Goal: Task Accomplishment & Management: Use online tool/utility

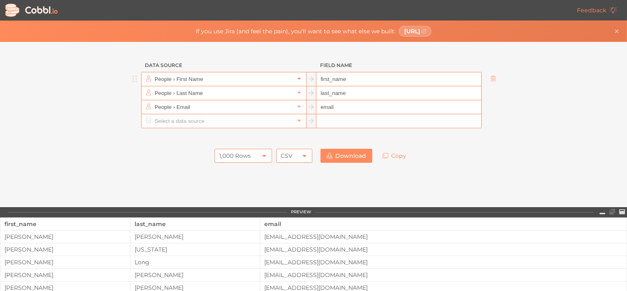
click at [294, 78] on link at bounding box center [299, 79] width 10 height 8
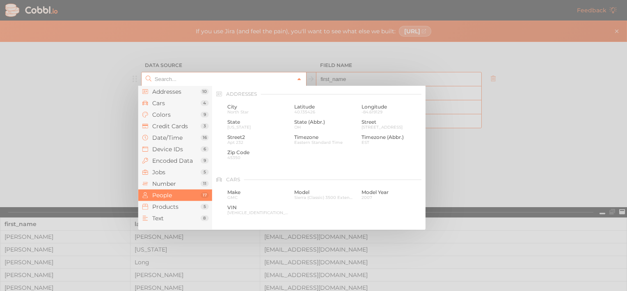
scroll to position [632, 0]
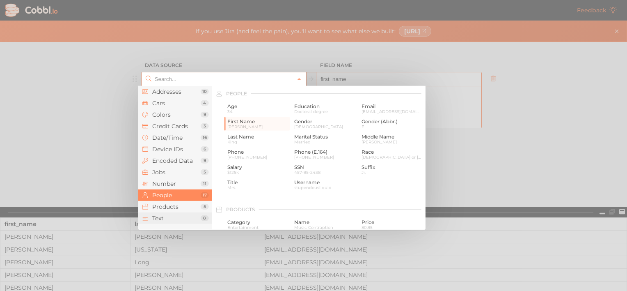
click at [156, 215] on span "Text" at bounding box center [176, 218] width 48 height 7
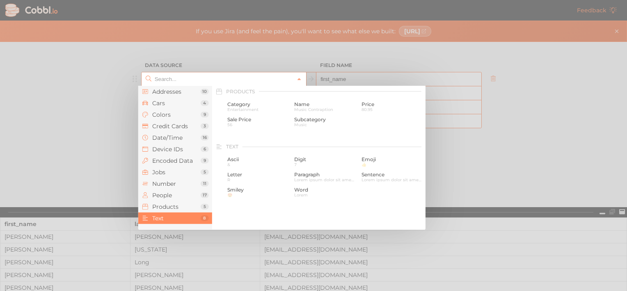
scroll to position [803, 0]
click at [235, 112] on span "&" at bounding box center [257, 111] width 61 height 5
type input "Text › [PERSON_NAME]"
type input "ascii"
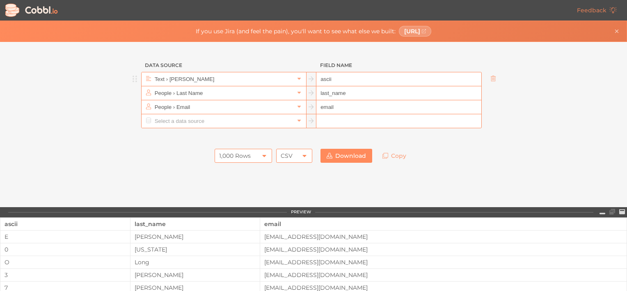
click at [309, 78] on icon at bounding box center [311, 78] width 5 height 5
click at [336, 76] on input "ascii" at bounding box center [398, 79] width 165 height 14
click at [196, 77] on input "text" at bounding box center [224, 79] width 142 height 14
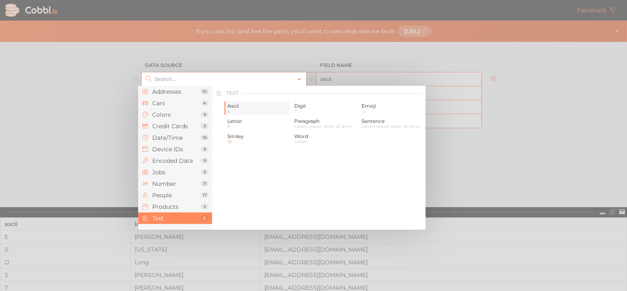
click at [229, 107] on span "Ascii" at bounding box center [257, 106] width 61 height 6
type input "Text › [PERSON_NAME]"
click at [130, 79] on div at bounding box center [313, 145] width 627 height 291
type input "Text › [PERSON_NAME]"
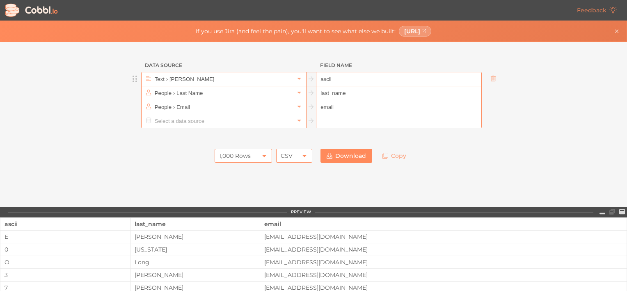
click at [133, 79] on circle at bounding box center [134, 79] width 2 height 2
click at [163, 79] on input "text" at bounding box center [224, 79] width 142 height 14
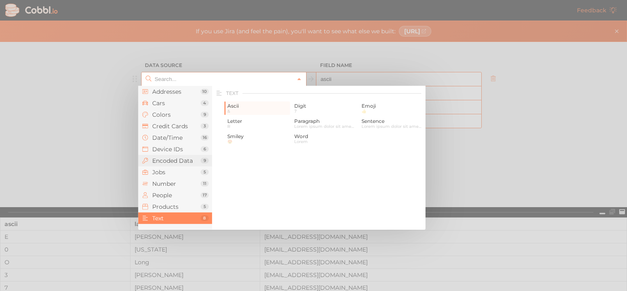
click at [162, 162] on span "Encoded Data" at bounding box center [176, 160] width 48 height 7
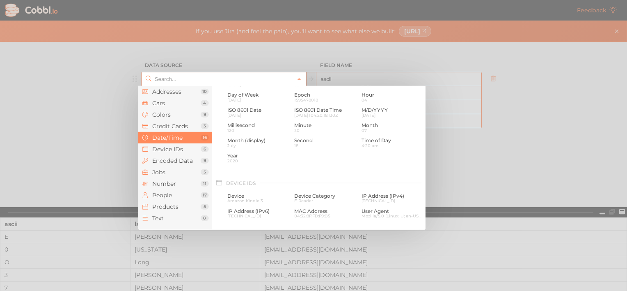
scroll to position [0, 0]
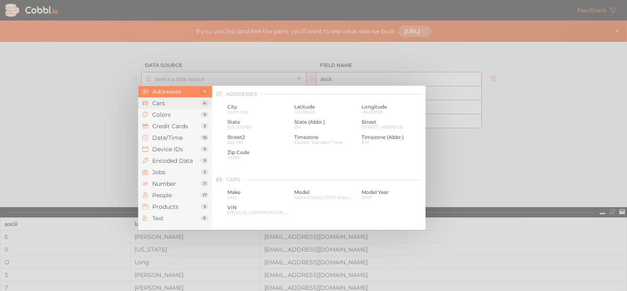
type input "Text › [PERSON_NAME]"
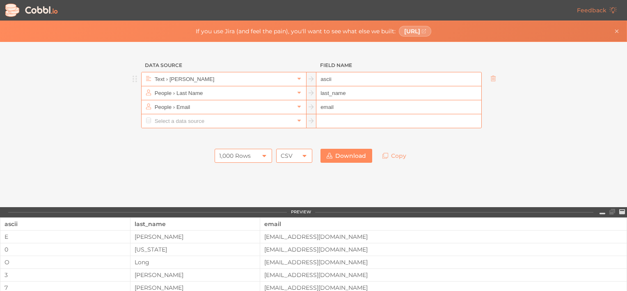
click at [333, 78] on input "ascii" at bounding box center [398, 79] width 165 height 14
drag, startPoint x: 333, startPoint y: 78, endPoint x: 309, endPoint y: 77, distance: 24.6
click at [311, 77] on div "Text › Ascii ascii" at bounding box center [311, 79] width 341 height 14
type input "id_proceso"
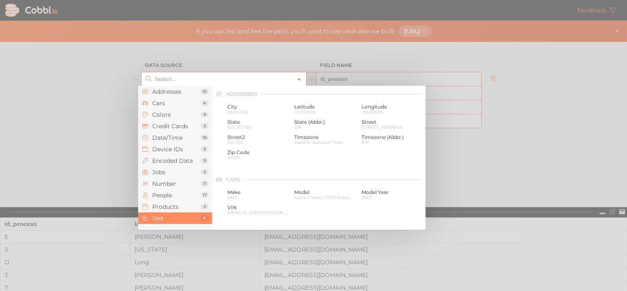
click at [296, 79] on icon at bounding box center [299, 79] width 6 height 6
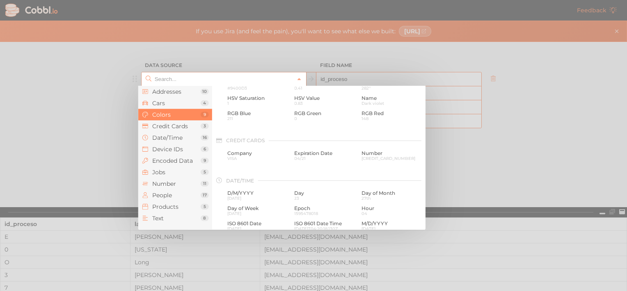
scroll to position [205, 0]
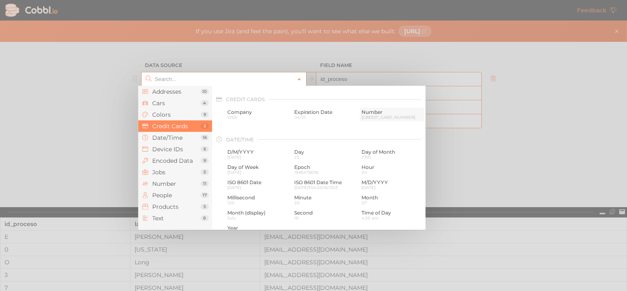
click at [378, 108] on div "Number [CREDIT_CARD_NUMBER]" at bounding box center [392, 115] width 64 height 14
type input "Credit Cards › Number"
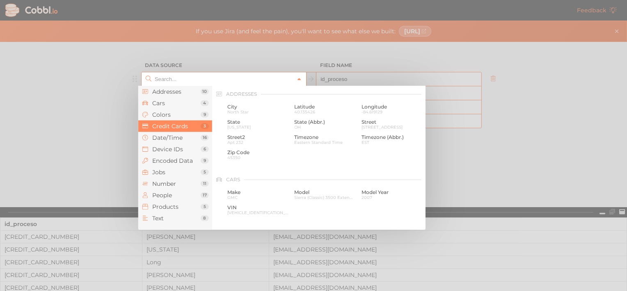
click at [297, 77] on icon at bounding box center [299, 79] width 6 height 6
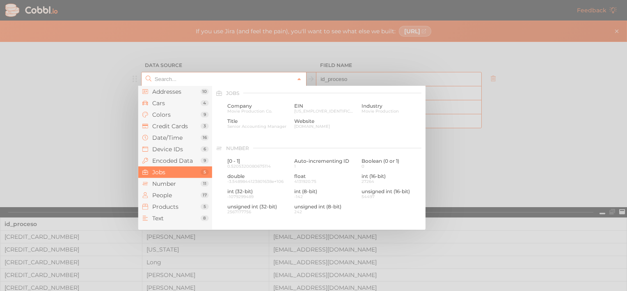
scroll to position [498, 0]
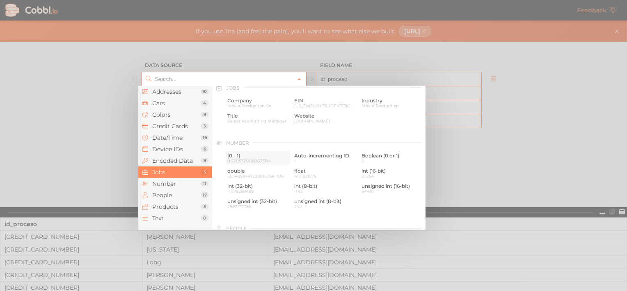
click at [246, 156] on span "[0 - 1]" at bounding box center [257, 156] width 61 height 6
type input "Number › [0 - 1]"
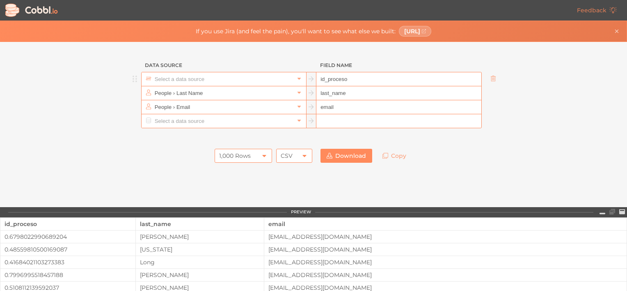
click at [187, 79] on input "text" at bounding box center [224, 79] width 142 height 14
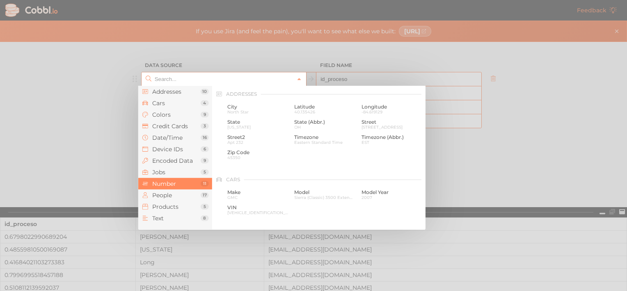
scroll to position [547, 0]
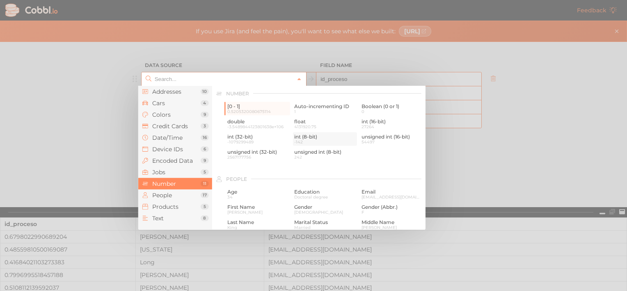
click at [302, 136] on span "int (8-bit)" at bounding box center [324, 137] width 61 height 6
type input "Number › int (8-bit)"
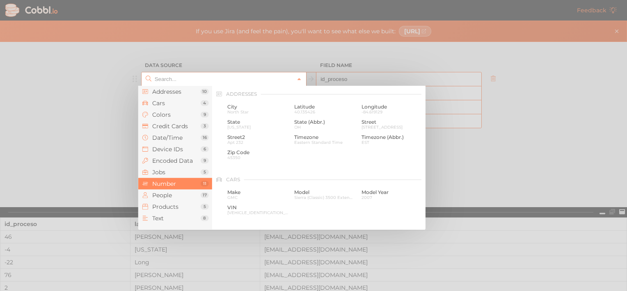
click at [207, 81] on input "text" at bounding box center [224, 79] width 142 height 14
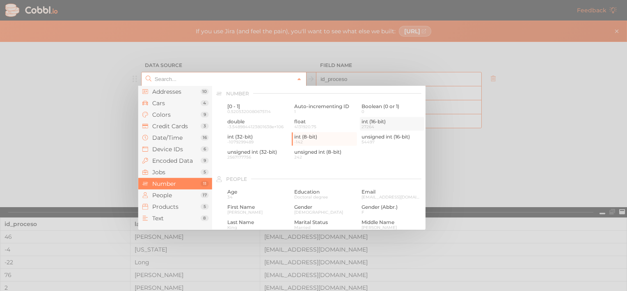
click at [367, 124] on span "27264" at bounding box center [392, 126] width 61 height 5
type input "Number › int (16-bit)"
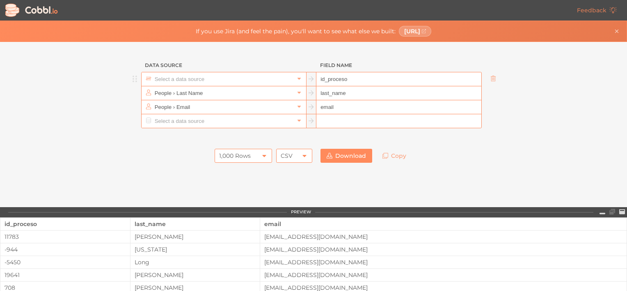
click at [245, 81] on input "text" at bounding box center [224, 79] width 142 height 14
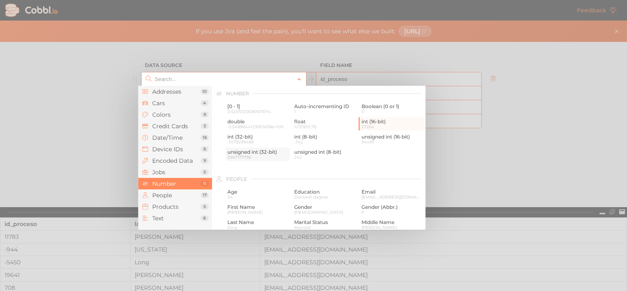
click at [271, 153] on span "unsigned int (32-bit)" at bounding box center [257, 152] width 61 height 6
type input "Number › unsigned int (32-bit)"
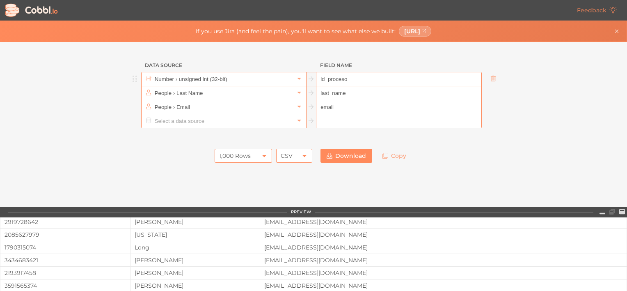
scroll to position [0, 0]
click at [207, 95] on input "text" at bounding box center [224, 93] width 142 height 14
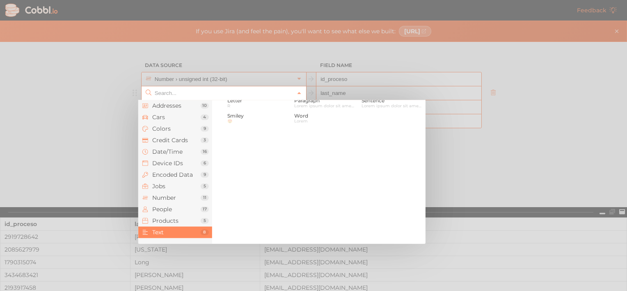
scroll to position [716, 0]
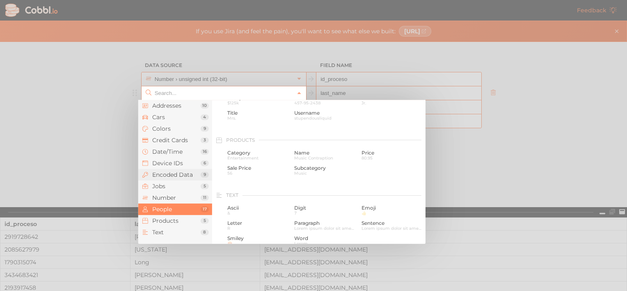
click at [167, 178] on li "Encoded Data 9" at bounding box center [175, 174] width 74 height 11
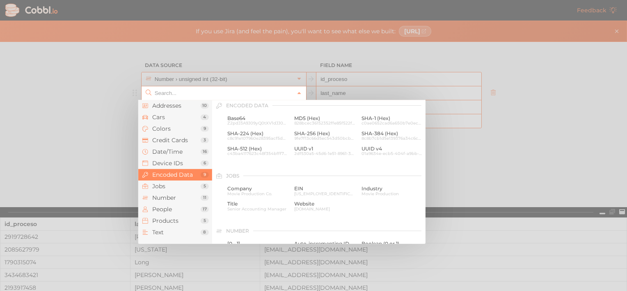
scroll to position [422, 0]
click at [174, 105] on span "Addresses" at bounding box center [176, 105] width 48 height 7
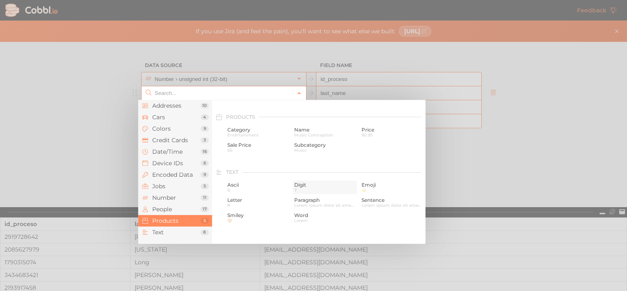
scroll to position [698, 0]
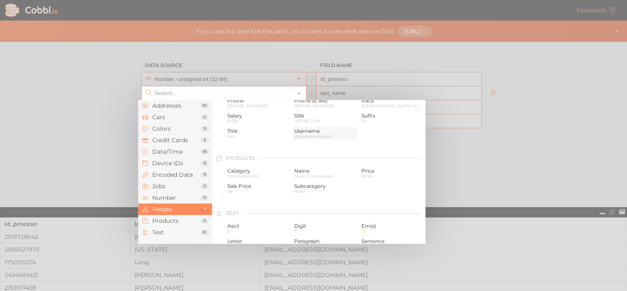
click at [314, 137] on span "stupendousliquid" at bounding box center [324, 136] width 61 height 5
type input "People › Username"
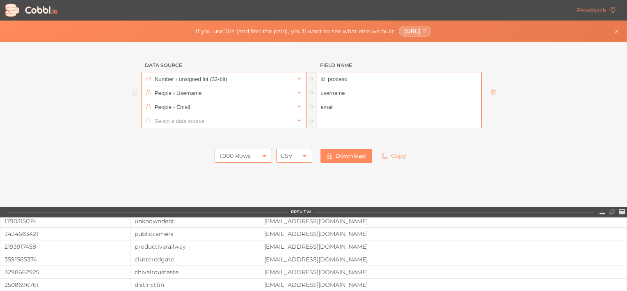
scroll to position [0, 0]
type input "id_valor"
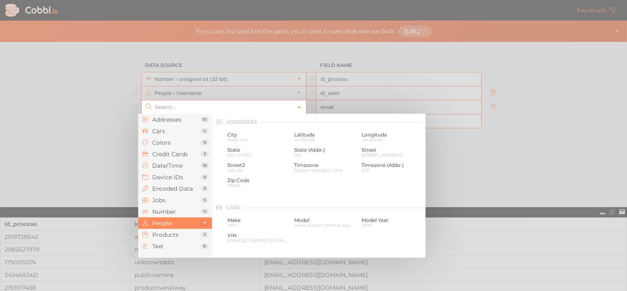
click at [268, 109] on input "text" at bounding box center [224, 107] width 142 height 14
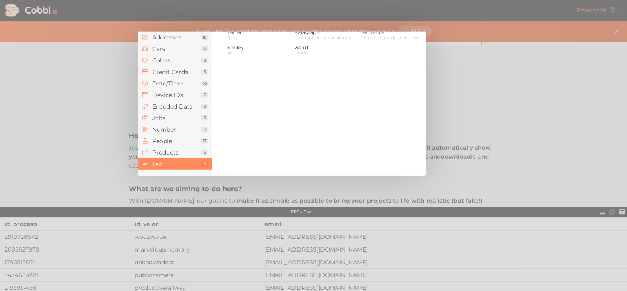
scroll to position [798, 0]
click at [304, 94] on span "Lorem" at bounding box center [324, 93] width 61 height 5
type input "Text › Word"
type input "word"
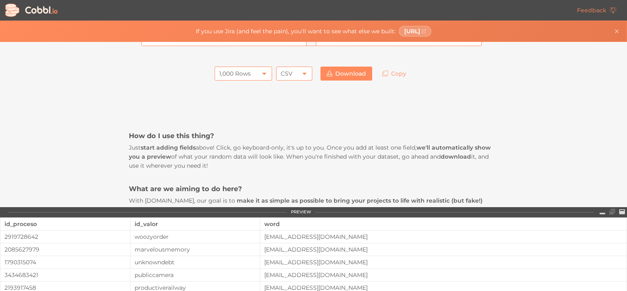
scroll to position [0, 0]
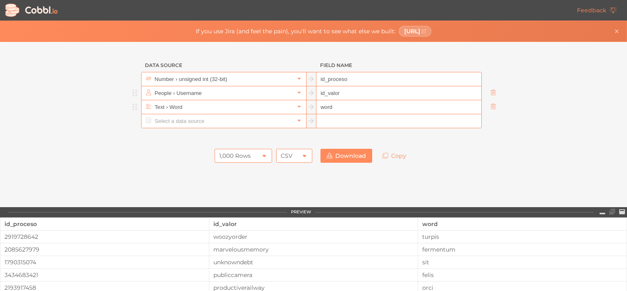
click at [308, 108] on icon at bounding box center [311, 107] width 6 height 6
click at [327, 107] on input "word" at bounding box center [398, 107] width 165 height 14
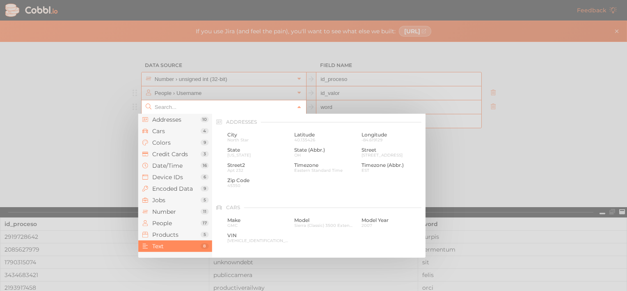
click at [263, 109] on input "text" at bounding box center [224, 107] width 142 height 14
click at [307, 149] on span "Paragraph" at bounding box center [324, 149] width 61 height 6
type input "Text › Paragraph"
type input "paragraph"
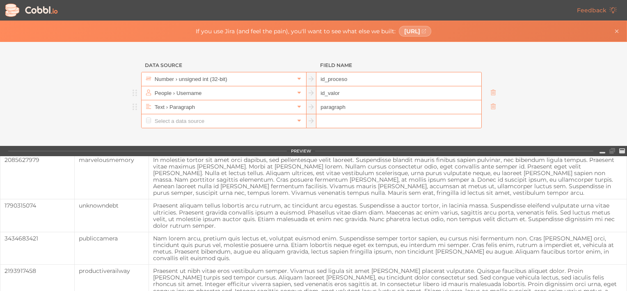
scroll to position [0, 0]
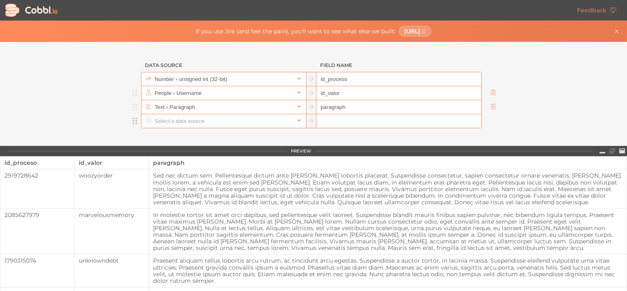
click at [201, 120] on input "text" at bounding box center [224, 121] width 142 height 14
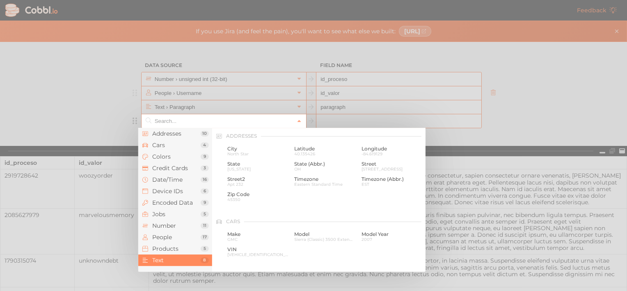
scroll to position [803, 0]
click at [172, 177] on span "Date/Time" at bounding box center [176, 179] width 48 height 7
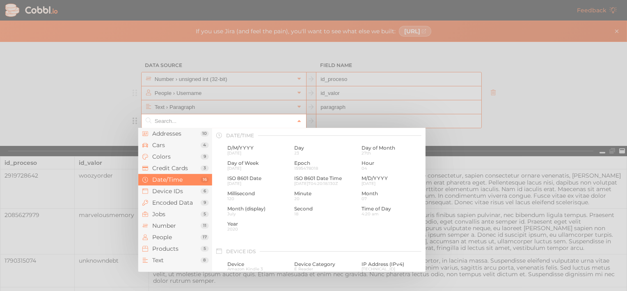
scroll to position [251, 0]
click at [216, 148] on div "Date/Time D/M/YYYY [DATE] Day 23 Day of Month 27th Day of Week [DATE] Epoch 159…" at bounding box center [318, 182] width 213 height 108
click at [240, 149] on span "D/M/YYYY" at bounding box center [257, 149] width 61 height 6
type input "Date/Time › D/M/YYYY"
type input "d/m/yyyy"
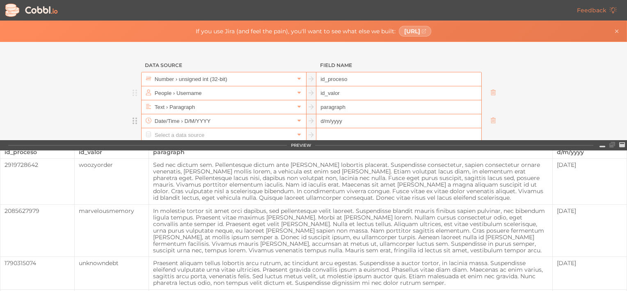
scroll to position [0, 0]
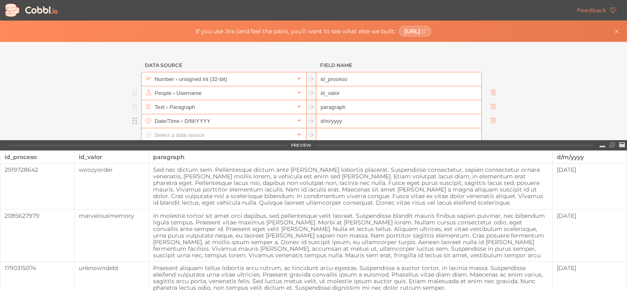
drag, startPoint x: 345, startPoint y: 108, endPoint x: 304, endPoint y: 105, distance: 41.2
click at [304, 105] on div "Text › Paragraph paragraph" at bounding box center [311, 107] width 341 height 14
type input "V"
type input "c"
type input "valor"
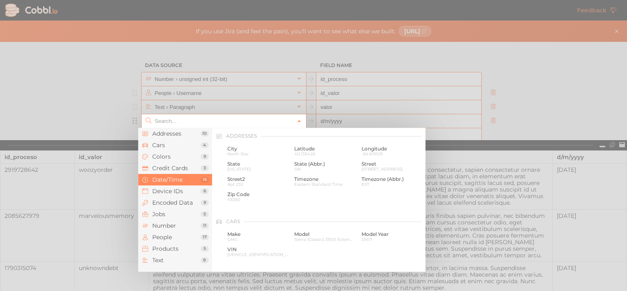
scroll to position [251, 0]
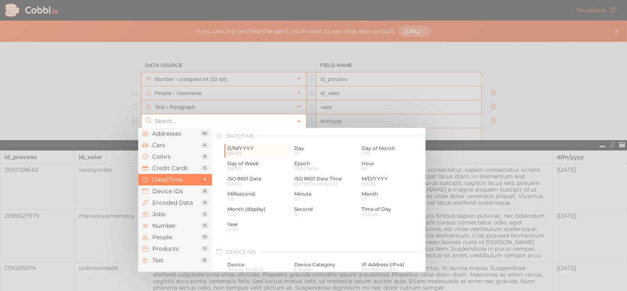
type input "Date/Time › D/M/YYYY"
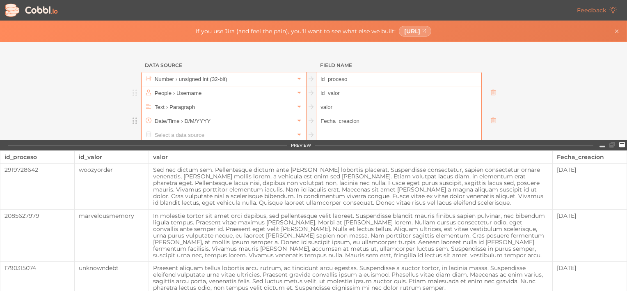
type input "Fecha_creacion"
click at [624, 147] on icon at bounding box center [622, 144] width 6 height 5
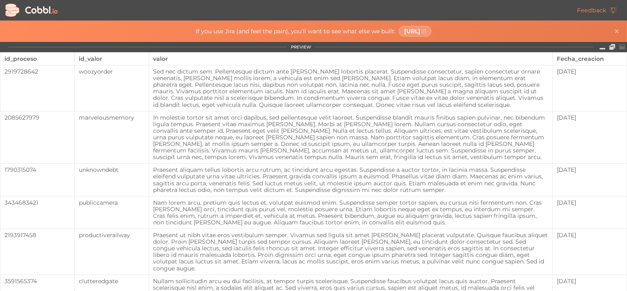
click at [620, 48] on div at bounding box center [612, 47] width 30 height 8
click at [609, 47] on icon at bounding box center [612, 47] width 6 height 6
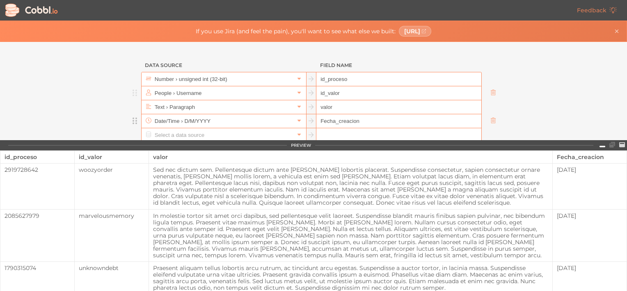
click at [602, 146] on icon at bounding box center [603, 145] width 6 height 6
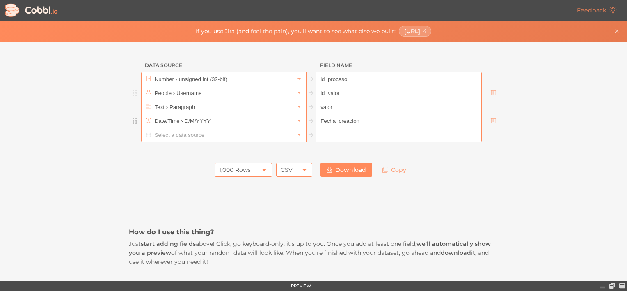
click at [301, 170] on icon at bounding box center [304, 169] width 7 height 7
click at [305, 165] on div "CSV" at bounding box center [294, 169] width 36 height 14
click at [261, 169] on icon at bounding box center [264, 169] width 7 height 7
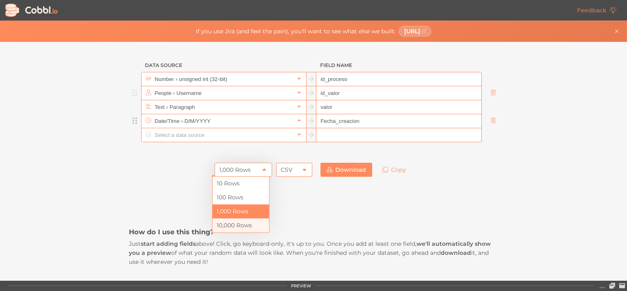
click at [245, 224] on li "10,000 Rows" at bounding box center [241, 225] width 57 height 14
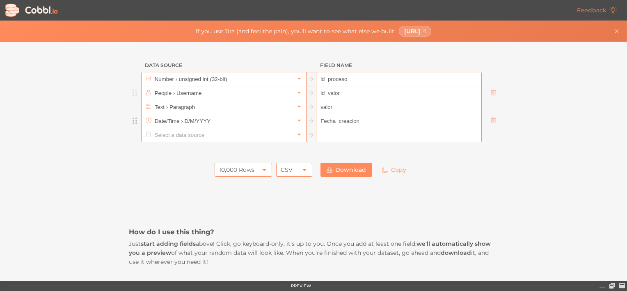
click at [344, 169] on link "Download" at bounding box center [346, 169] width 52 height 14
